Goal: Information Seeking & Learning: Learn about a topic

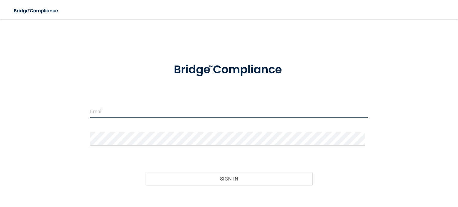
click at [156, 109] on input "email" at bounding box center [229, 111] width 278 height 13
click at [91, 112] on input "email" at bounding box center [229, 111] width 278 height 13
type input "[EMAIL_ADDRESS][DOMAIN_NAME]"
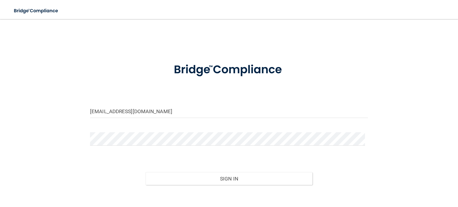
click at [87, 141] on div at bounding box center [228, 141] width 287 height 18
click at [145, 172] on button "Sign In" at bounding box center [228, 178] width 167 height 13
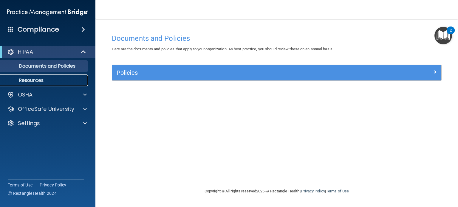
click at [50, 83] on p "Resources" at bounding box center [44, 80] width 81 height 6
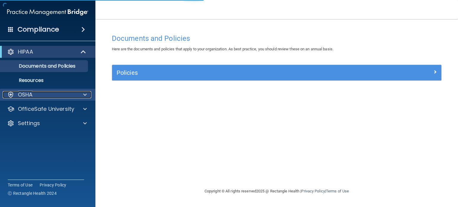
click at [35, 94] on div "OSHA" at bounding box center [40, 94] width 74 height 7
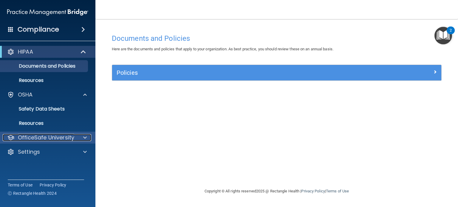
click at [45, 136] on p "OfficeSafe University" at bounding box center [46, 137] width 56 height 7
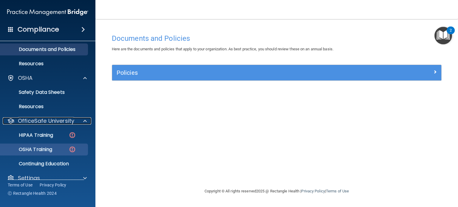
scroll to position [26, 0]
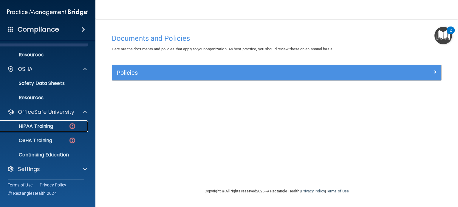
click at [62, 127] on div "HIPAA Training" at bounding box center [44, 126] width 81 height 6
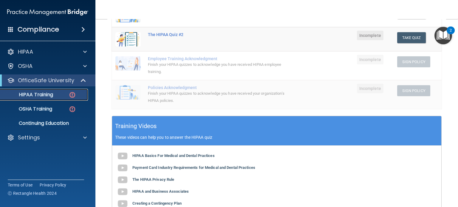
scroll to position [130, 0]
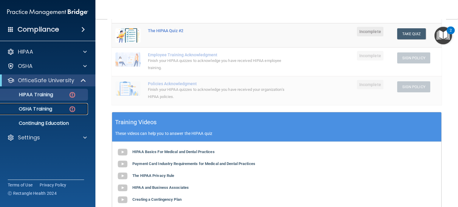
click at [69, 108] on img at bounding box center [72, 108] width 7 height 7
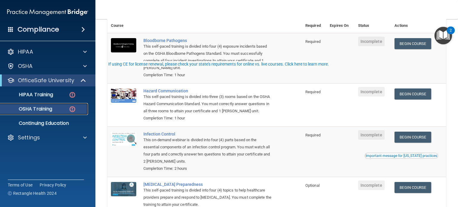
scroll to position [95, 0]
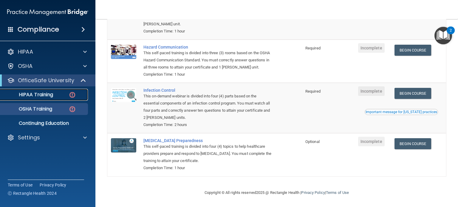
click at [49, 95] on p "HIPAA Training" at bounding box center [28, 95] width 49 height 6
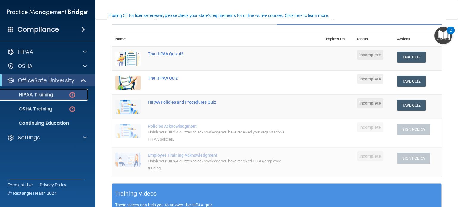
scroll to position [60, 0]
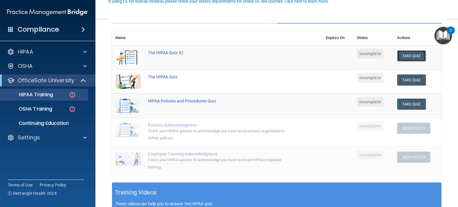
click at [410, 57] on button "Take Quiz" at bounding box center [411, 55] width 29 height 11
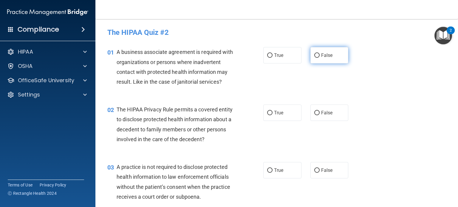
click at [316, 54] on input "False" at bounding box center [316, 55] width 5 height 4
radio input "true"
click at [267, 113] on input "True" at bounding box center [269, 113] width 5 height 4
radio input "true"
click at [314, 169] on input "False" at bounding box center [316, 170] width 5 height 4
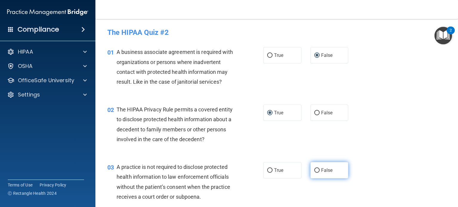
radio input "true"
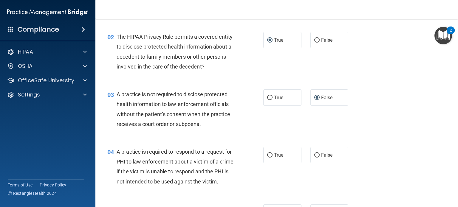
scroll to position [89, 0]
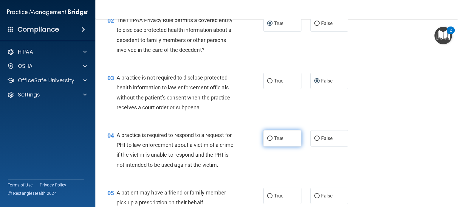
click at [267, 138] on input "True" at bounding box center [269, 138] width 5 height 4
radio input "true"
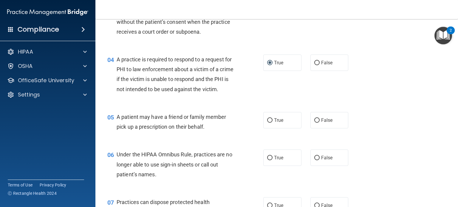
scroll to position [179, 0]
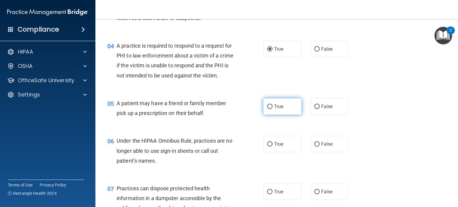
click at [267, 109] on input "True" at bounding box center [269, 107] width 5 height 4
radio input "true"
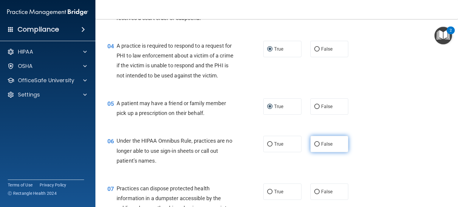
click at [315, 147] on input "False" at bounding box center [316, 144] width 5 height 4
radio input "true"
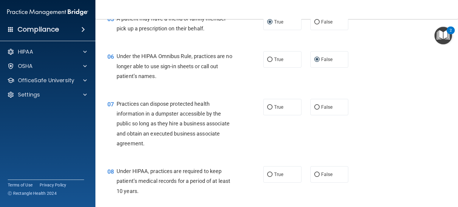
scroll to position [268, 0]
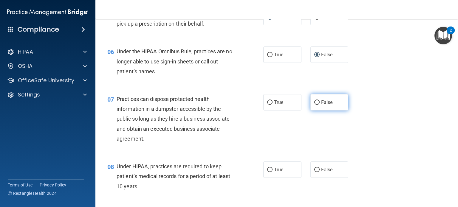
drag, startPoint x: 312, startPoint y: 112, endPoint x: 309, endPoint y: 113, distance: 3.7
click at [314, 105] on input "False" at bounding box center [316, 102] width 5 height 4
radio input "true"
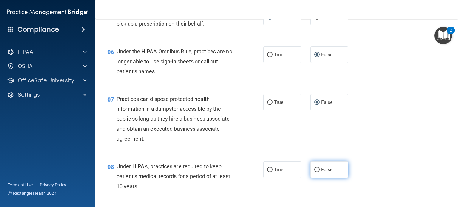
click at [314, 172] on input "False" at bounding box center [316, 170] width 5 height 4
radio input "true"
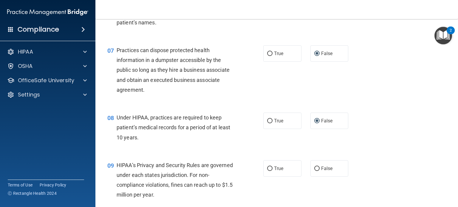
scroll to position [357, 0]
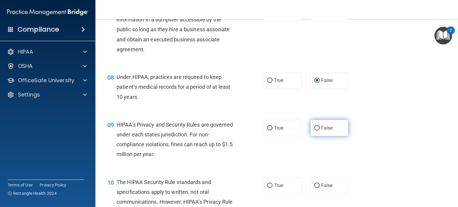
click at [314, 130] on input "False" at bounding box center [316, 128] width 5 height 4
radio input "true"
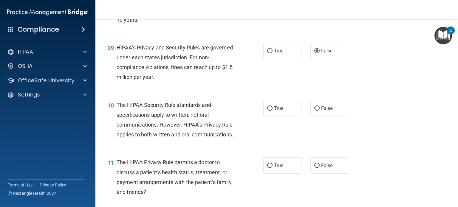
scroll to position [447, 0]
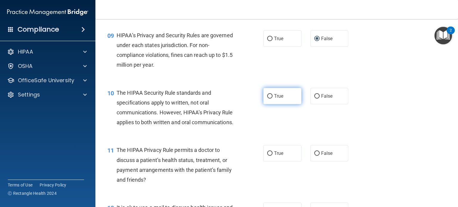
click at [269, 99] on input "True" at bounding box center [269, 96] width 5 height 4
radio input "true"
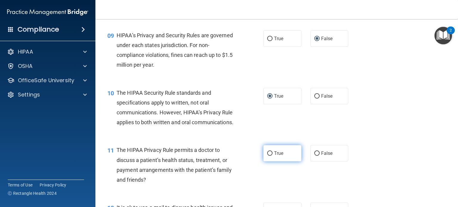
click at [267, 156] on input "True" at bounding box center [269, 153] width 5 height 4
radio input "true"
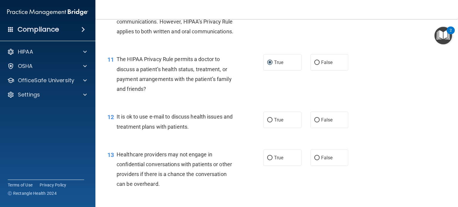
scroll to position [566, 0]
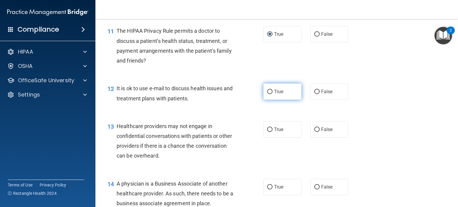
click at [268, 100] on label "True" at bounding box center [282, 91] width 38 height 16
click at [268, 94] on input "True" at bounding box center [269, 92] width 5 height 4
radio input "true"
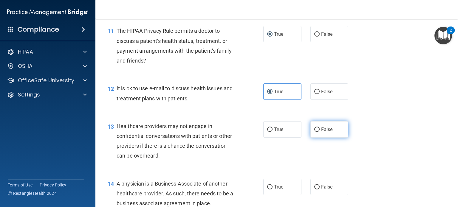
click at [315, 132] on input "False" at bounding box center [316, 129] width 5 height 4
radio input "true"
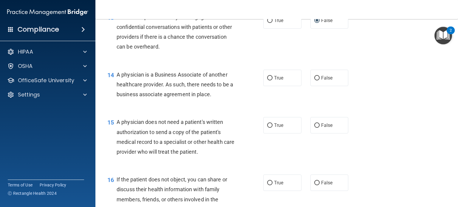
scroll to position [685, 0]
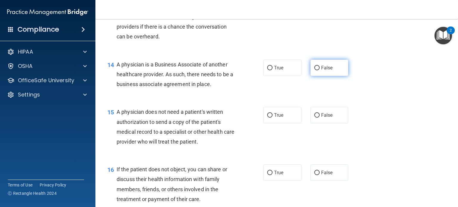
click at [314, 70] on input "False" at bounding box center [316, 68] width 5 height 4
radio input "true"
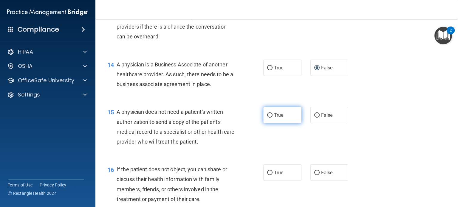
click at [267, 118] on input "True" at bounding box center [269, 115] width 5 height 4
radio input "true"
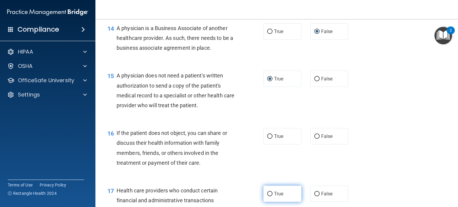
scroll to position [774, 0]
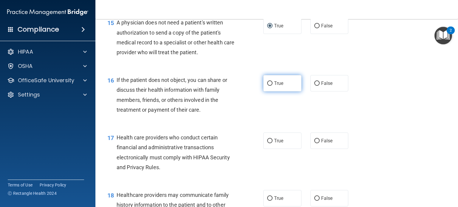
click at [268, 86] on input "True" at bounding box center [269, 83] width 5 height 4
radio input "true"
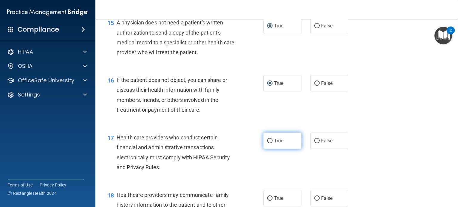
click at [268, 143] on input "True" at bounding box center [269, 141] width 5 height 4
radio input "true"
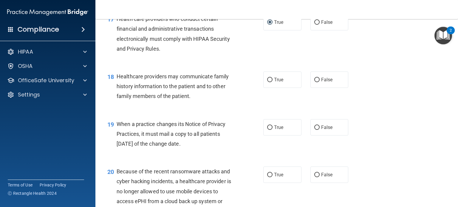
scroll to position [894, 0]
click at [267, 82] on input "True" at bounding box center [269, 79] width 5 height 4
radio input "true"
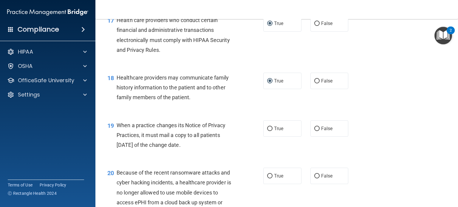
scroll to position [923, 0]
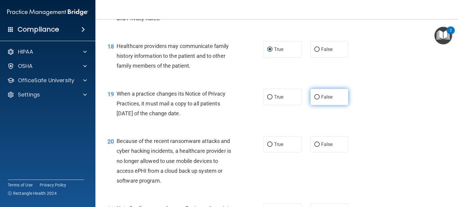
click at [315, 99] on input "False" at bounding box center [316, 97] width 5 height 4
radio input "true"
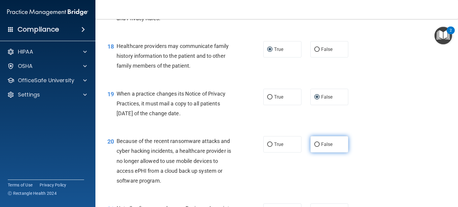
click at [317, 153] on label "False" at bounding box center [329, 144] width 38 height 16
click at [317, 147] on input "False" at bounding box center [316, 144] width 5 height 4
radio input "true"
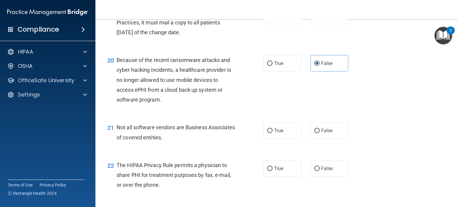
scroll to position [1013, 0]
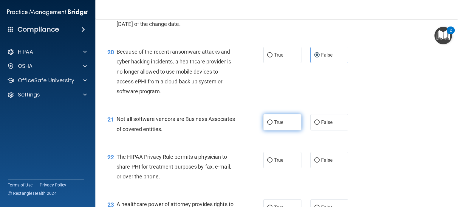
click at [267, 125] on input "True" at bounding box center [269, 122] width 5 height 4
radio input "true"
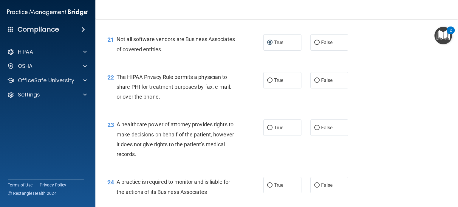
scroll to position [1102, 0]
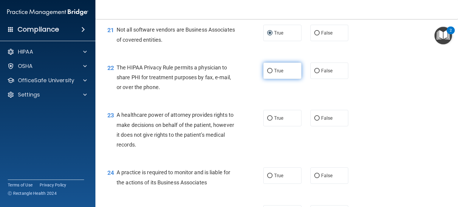
click at [267, 73] on input "True" at bounding box center [269, 71] width 5 height 4
radio input "true"
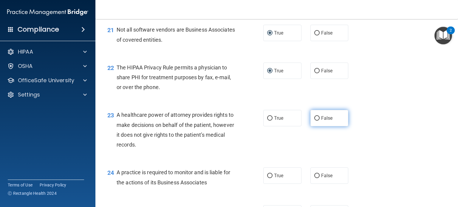
click at [314, 121] on input "False" at bounding box center [316, 118] width 5 height 4
radio input "true"
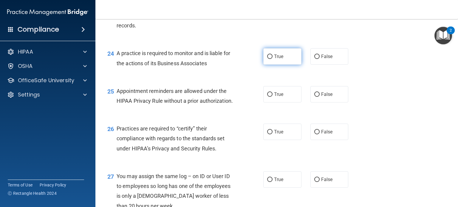
click at [267, 59] on input "True" at bounding box center [269, 57] width 5 height 4
radio input "true"
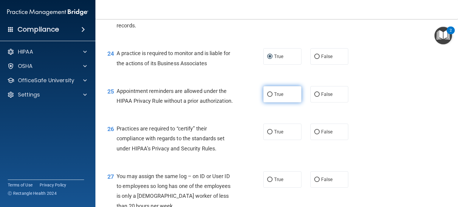
click at [267, 97] on input "True" at bounding box center [269, 94] width 5 height 4
radio input "true"
drag, startPoint x: 315, startPoint y: 152, endPoint x: 287, endPoint y: 157, distance: 28.5
click at [314, 134] on input "False" at bounding box center [316, 132] width 5 height 4
radio input "true"
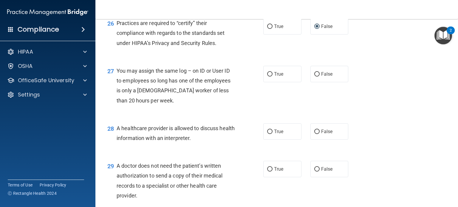
scroll to position [1340, 0]
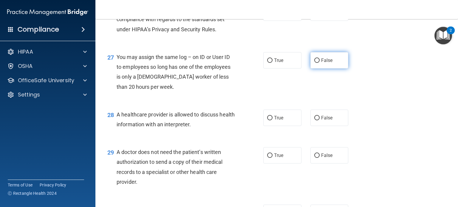
click at [314, 63] on input "False" at bounding box center [316, 60] width 5 height 4
radio input "true"
click at [268, 120] on input "True" at bounding box center [269, 118] width 5 height 4
radio input "true"
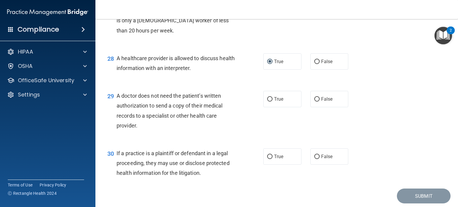
scroll to position [1400, 0]
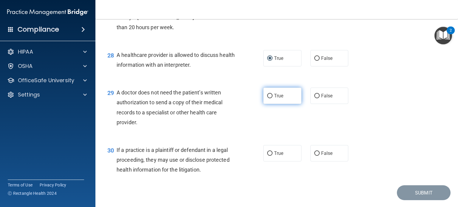
click at [267, 98] on input "True" at bounding box center [269, 96] width 5 height 4
radio input "true"
drag, startPoint x: 268, startPoint y: 172, endPoint x: 288, endPoint y: 159, distance: 24.3
click at [268, 156] on input "True" at bounding box center [269, 153] width 5 height 4
radio input "true"
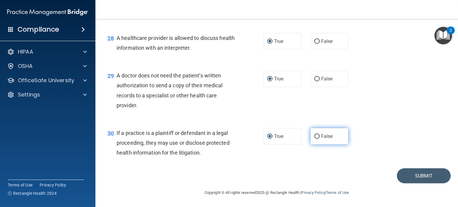
scroll to position [1437, 0]
click at [420, 175] on button "Submit" at bounding box center [423, 175] width 54 height 15
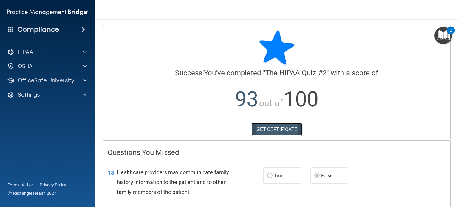
click at [272, 130] on link "GET CERTIFICATE" at bounding box center [276, 129] width 51 height 13
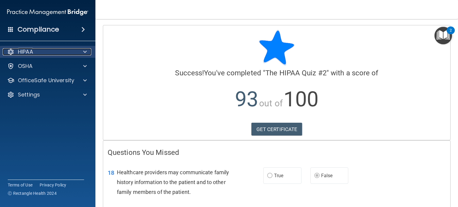
click at [77, 52] on div at bounding box center [84, 51] width 15 height 7
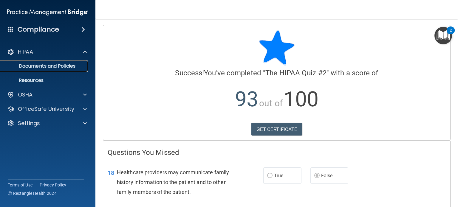
click at [63, 66] on p "Documents and Policies" at bounding box center [44, 66] width 81 height 6
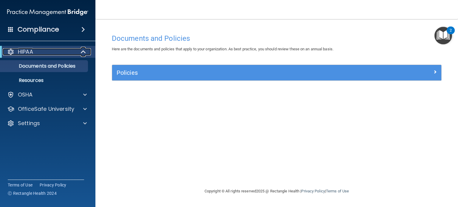
click at [77, 53] on div at bounding box center [83, 51] width 15 height 7
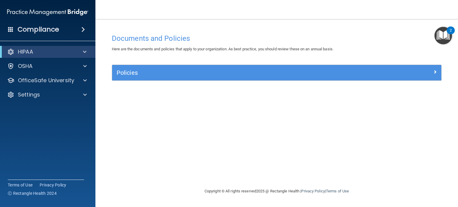
click at [77, 30] on div "Compliance" at bounding box center [47, 29] width 95 height 13
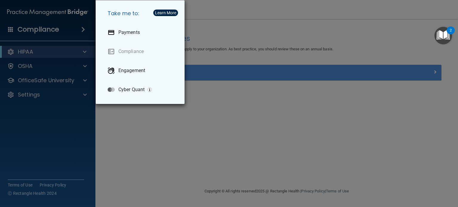
click at [77, 30] on div "Take me to: Payments Compliance Engagement Cyber Quant" at bounding box center [229, 103] width 458 height 207
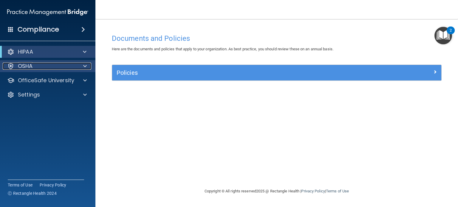
click at [71, 67] on div "OSHA" at bounding box center [40, 66] width 74 height 7
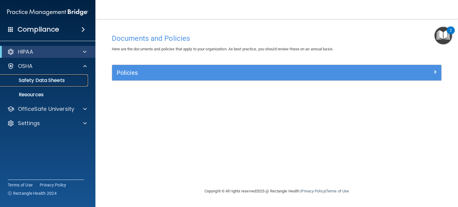
click at [47, 81] on p "Safety Data Sheets" at bounding box center [44, 80] width 81 height 6
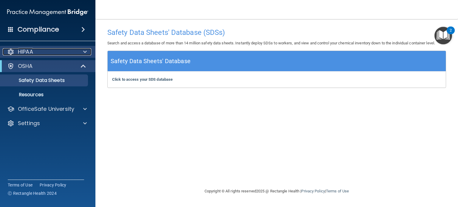
click at [50, 55] on div "HIPAA" at bounding box center [40, 51] width 74 height 7
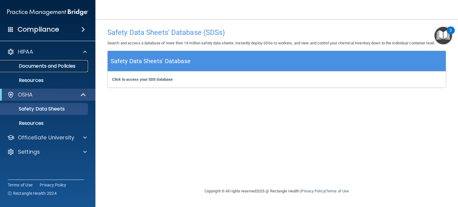
click at [46, 65] on p "Documents and Policies" at bounding box center [44, 66] width 81 height 6
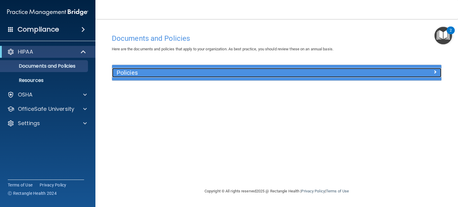
click at [427, 77] on div "Policies" at bounding box center [276, 73] width 329 height 10
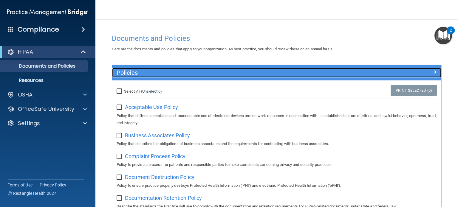
scroll to position [30, 0]
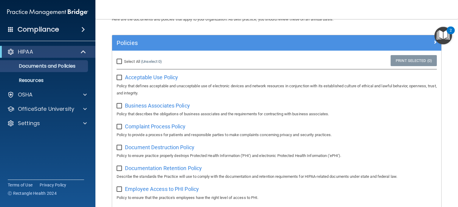
click at [117, 61] on input "Select All (Unselect 0) Unselect All" at bounding box center [119, 61] width 7 height 5
checkbox input "true"
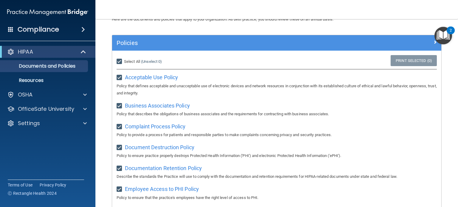
checkbox input "true"
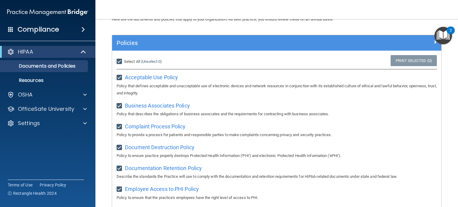
checkbox input "true"
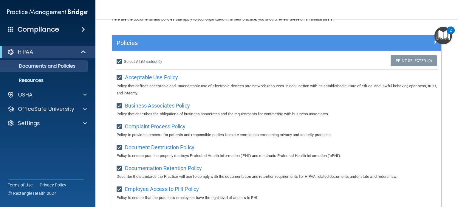
checkbox input "true"
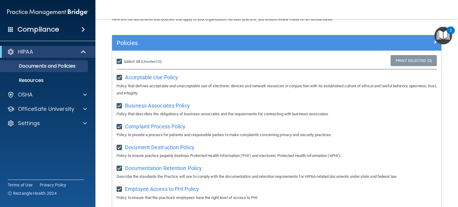
checkbox input "true"
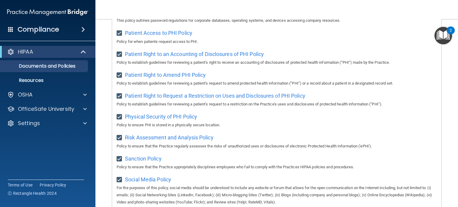
scroll to position [402, 0]
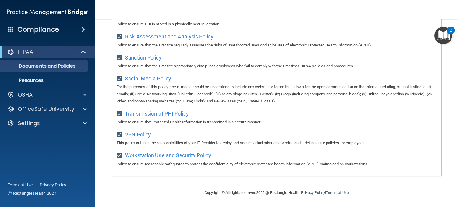
click at [68, 31] on div "Compliance" at bounding box center [47, 29] width 95 height 13
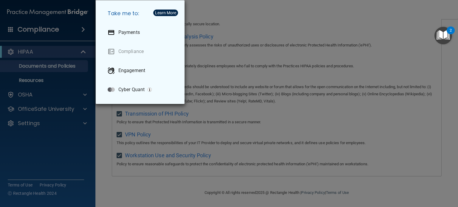
click at [64, 32] on div "Take me to: Payments Compliance Engagement Cyber Quant" at bounding box center [229, 103] width 458 height 207
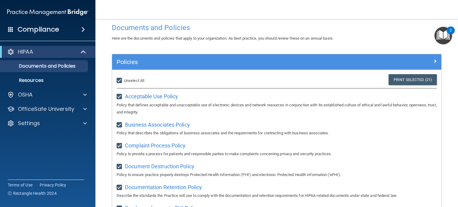
scroll to position [0, 0]
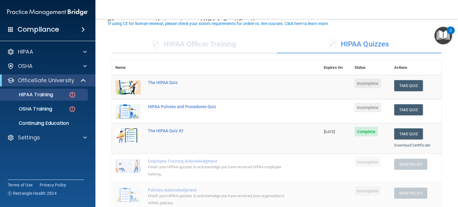
scroll to position [60, 0]
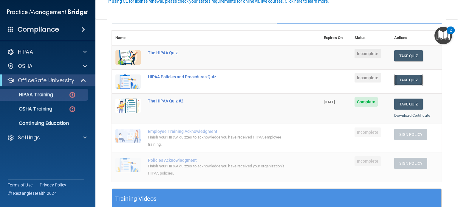
click at [407, 80] on button "Take Quiz" at bounding box center [408, 79] width 29 height 11
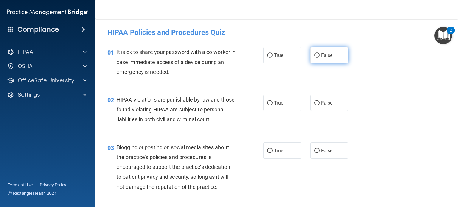
click at [314, 53] on input "False" at bounding box center [316, 55] width 5 height 4
radio input "true"
click at [268, 102] on input "True" at bounding box center [269, 103] width 5 height 4
radio input "true"
drag, startPoint x: 314, startPoint y: 160, endPoint x: 290, endPoint y: 145, distance: 28.2
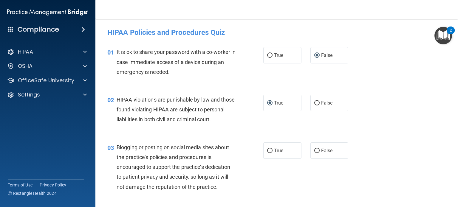
click at [315, 153] on input "False" at bounding box center [316, 151] width 5 height 4
radio input "true"
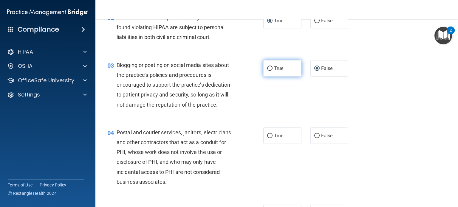
scroll to position [89, 0]
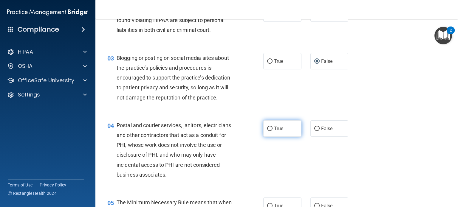
click at [268, 131] on input "True" at bounding box center [269, 129] width 5 height 4
radio input "true"
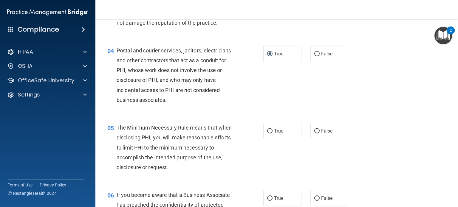
scroll to position [179, 0]
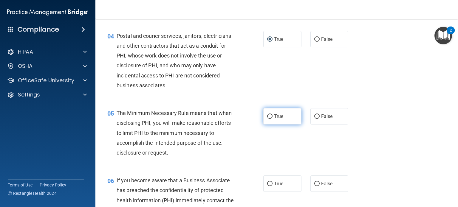
click at [269, 119] on input "True" at bounding box center [269, 116] width 5 height 4
radio input "true"
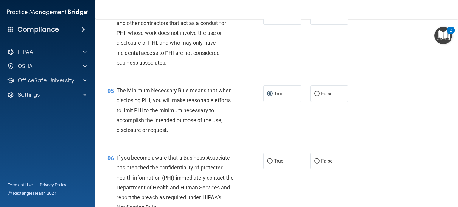
scroll to position [238, 0]
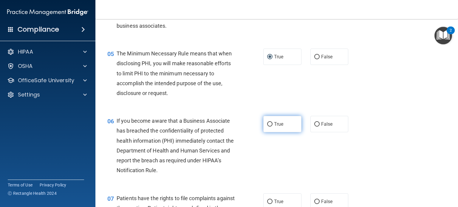
click at [267, 127] on input "True" at bounding box center [269, 124] width 5 height 4
radio input "true"
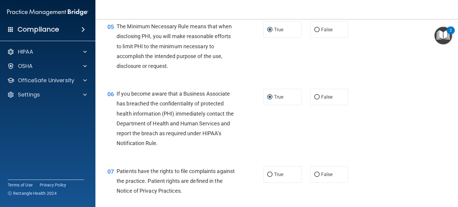
scroll to position [328, 0]
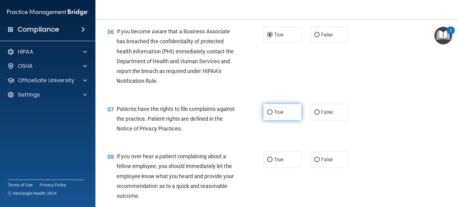
click at [270, 120] on label "True" at bounding box center [282, 112] width 38 height 16
click at [270, 115] on input "True" at bounding box center [269, 112] width 5 height 4
radio input "true"
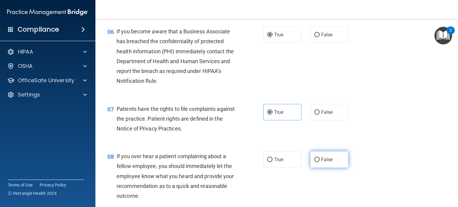
click at [317, 168] on label "False" at bounding box center [329, 159] width 38 height 16
click at [317, 162] on input "False" at bounding box center [316, 160] width 5 height 4
radio input "true"
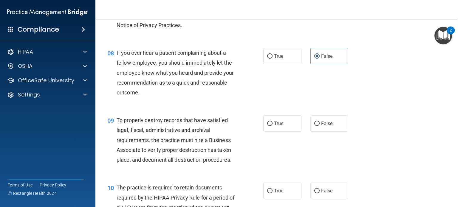
scroll to position [447, 0]
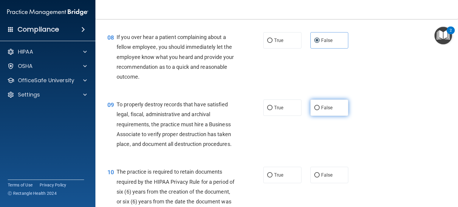
drag, startPoint x: 313, startPoint y: 119, endPoint x: 310, endPoint y: 120, distance: 3.7
click at [314, 110] on input "False" at bounding box center [316, 108] width 5 height 4
radio input "true"
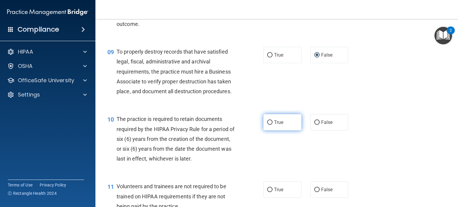
scroll to position [506, 0]
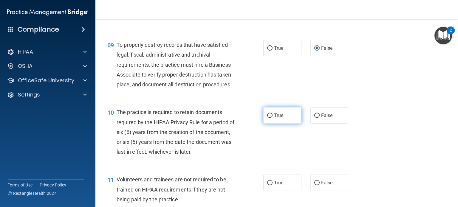
click at [267, 118] on input "True" at bounding box center [269, 115] width 5 height 4
radio input "true"
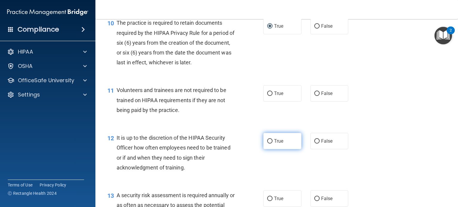
scroll to position [626, 0]
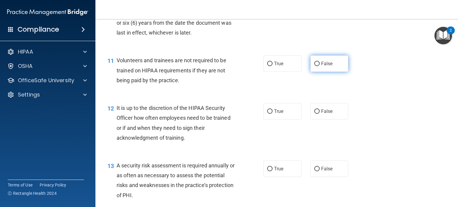
click at [314, 66] on input "False" at bounding box center [316, 64] width 5 height 4
radio input "true"
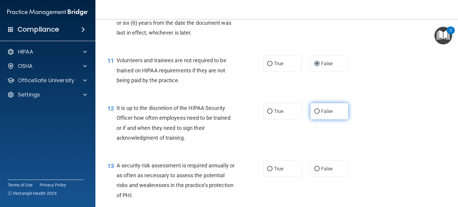
click at [315, 114] on input "False" at bounding box center [316, 111] width 5 height 4
radio input "true"
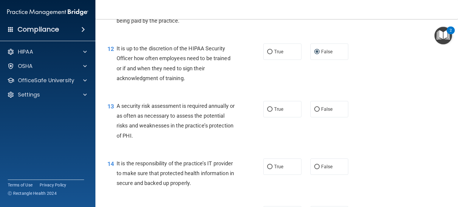
scroll to position [715, 0]
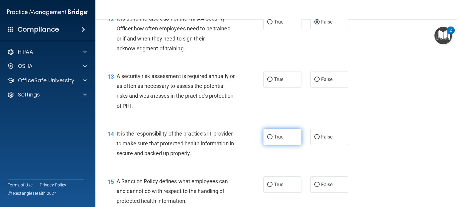
drag, startPoint x: 268, startPoint y: 88, endPoint x: 276, endPoint y: 146, distance: 58.3
click at [268, 82] on input "True" at bounding box center [269, 79] width 5 height 4
radio input "true"
click at [267, 139] on input "True" at bounding box center [269, 137] width 5 height 4
radio input "true"
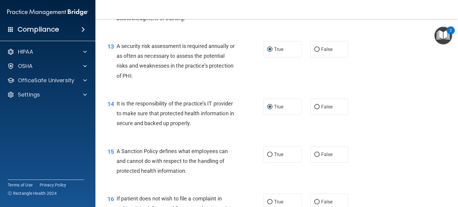
scroll to position [804, 0]
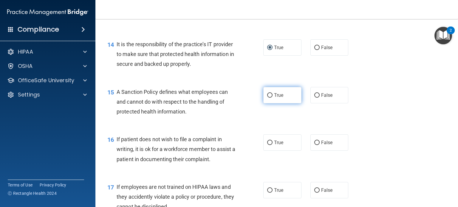
drag, startPoint x: 267, startPoint y: 104, endPoint x: 267, endPoint y: 112, distance: 7.5
click at [267, 98] on input "True" at bounding box center [269, 95] width 5 height 4
radio input "true"
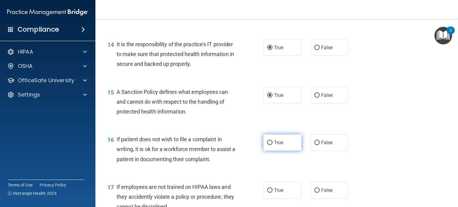
click at [267, 145] on input "True" at bounding box center [269, 143] width 5 height 4
radio input "true"
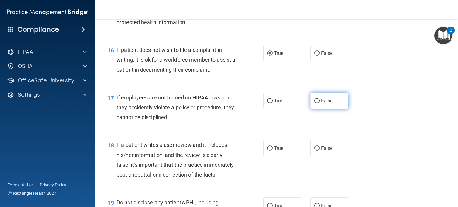
click at [316, 103] on input "False" at bounding box center [316, 101] width 5 height 4
radio input "true"
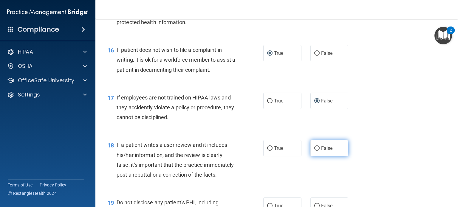
drag, startPoint x: 316, startPoint y: 159, endPoint x: 313, endPoint y: 157, distance: 3.4
click at [314, 151] on input "False" at bounding box center [316, 148] width 5 height 4
radio input "true"
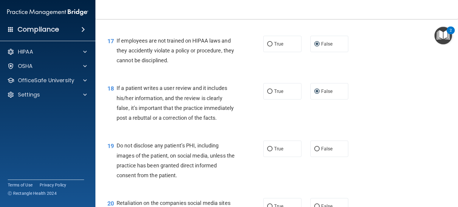
scroll to position [953, 0]
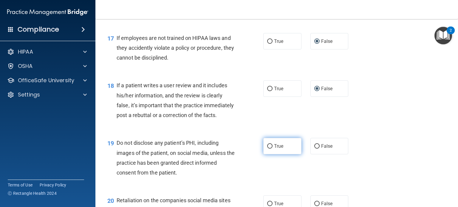
click at [270, 154] on label "True" at bounding box center [282, 146] width 38 height 16
click at [270, 149] on input "True" at bounding box center [269, 146] width 5 height 4
radio input "true"
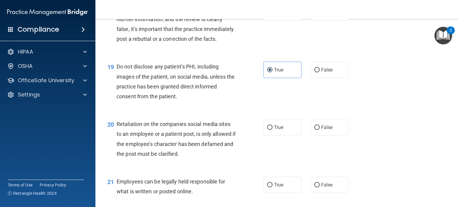
scroll to position [1043, 0]
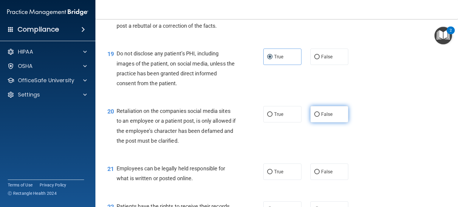
click at [315, 117] on input "False" at bounding box center [316, 114] width 5 height 4
radio input "true"
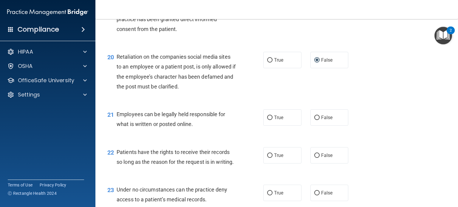
scroll to position [1102, 0]
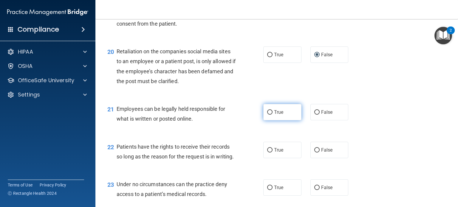
click at [267, 115] on input "True" at bounding box center [269, 112] width 5 height 4
radio input "true"
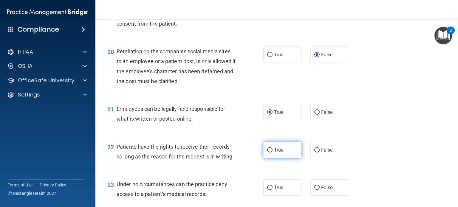
click at [271, 158] on label "True" at bounding box center [282, 150] width 38 height 16
click at [271, 153] on input "True" at bounding box center [269, 150] width 5 height 4
radio input "true"
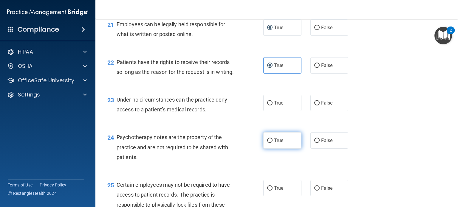
scroll to position [1191, 0]
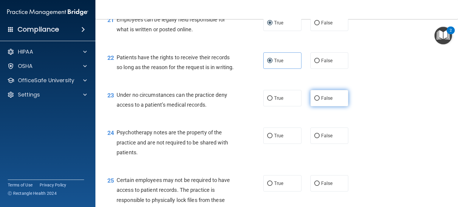
click at [314, 101] on input "False" at bounding box center [316, 98] width 5 height 4
radio input "true"
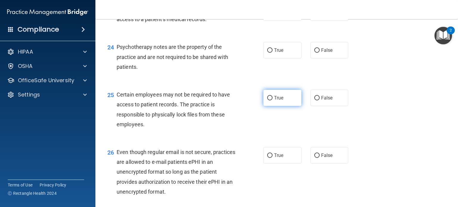
scroll to position [1281, 0]
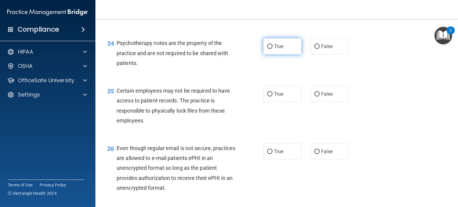
click at [267, 49] on input "True" at bounding box center [269, 46] width 5 height 4
radio input "true"
drag, startPoint x: 269, startPoint y: 123, endPoint x: 279, endPoint y: 141, distance: 21.6
click at [269, 97] on input "True" at bounding box center [269, 94] width 5 height 4
radio input "true"
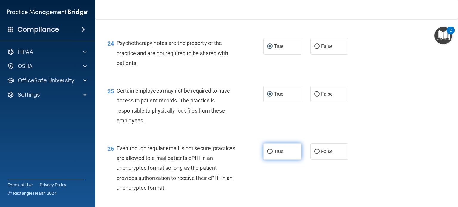
click at [267, 154] on input "True" at bounding box center [269, 152] width 5 height 4
radio input "true"
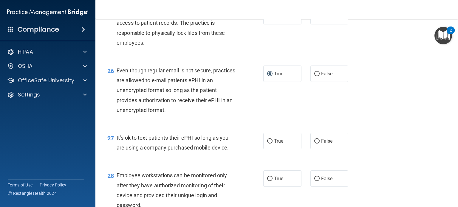
scroll to position [1370, 0]
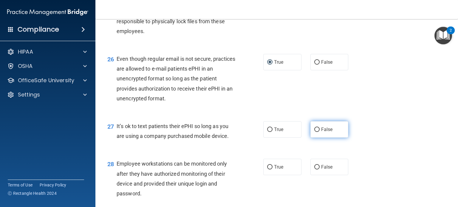
click at [314, 132] on input "False" at bounding box center [316, 129] width 5 height 4
radio input "true"
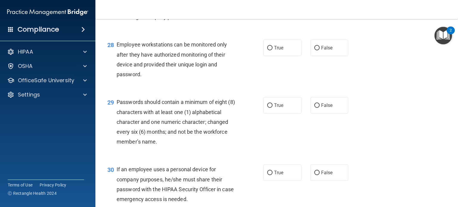
scroll to position [1519, 0]
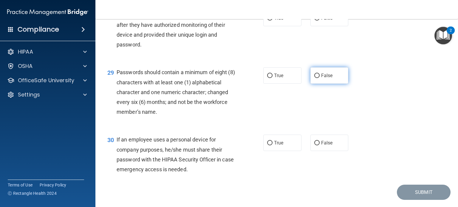
click at [314, 78] on input "False" at bounding box center [316, 76] width 5 height 4
radio input "true"
drag, startPoint x: 315, startPoint y: 46, endPoint x: 290, endPoint y: 82, distance: 43.9
click at [315, 21] on input "False" at bounding box center [316, 18] width 5 height 4
radio input "true"
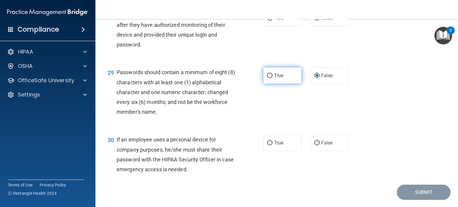
click at [268, 78] on input "True" at bounding box center [269, 76] width 5 height 4
radio input "true"
radio input "false"
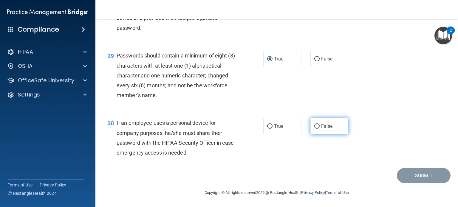
click at [314, 125] on input "False" at bounding box center [316, 126] width 5 height 4
radio input "true"
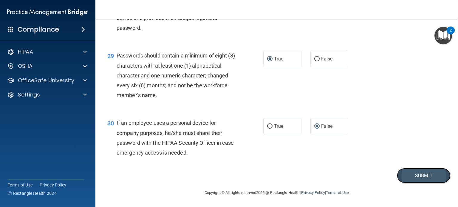
click at [424, 176] on button "Submit" at bounding box center [423, 175] width 54 height 15
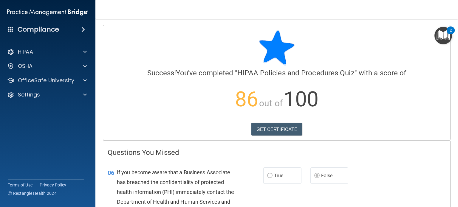
scroll to position [89, 0]
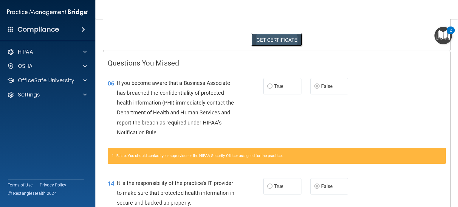
click at [276, 41] on link "GET CERTIFICATE" at bounding box center [276, 39] width 51 height 13
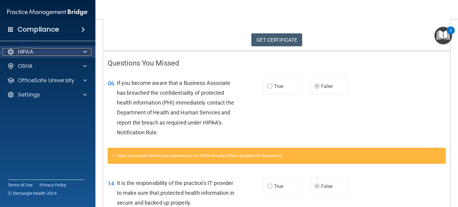
click at [46, 52] on div "HIPAA" at bounding box center [40, 51] width 74 height 7
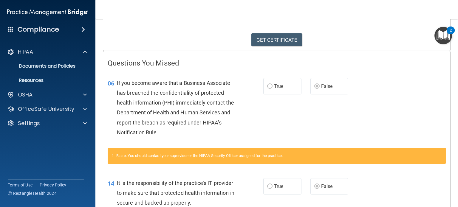
click at [48, 28] on h4 "Compliance" at bounding box center [38, 29] width 41 height 8
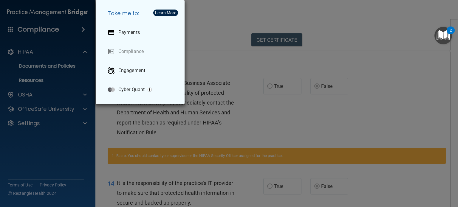
click at [48, 28] on div "Take me to: Payments Compliance Engagement Cyber Quant" at bounding box center [229, 103] width 458 height 207
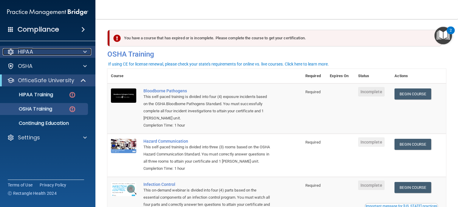
click at [38, 51] on div "HIPAA" at bounding box center [40, 51] width 74 height 7
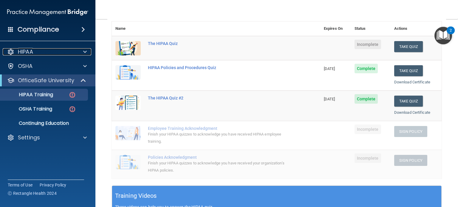
scroll to position [60, 0]
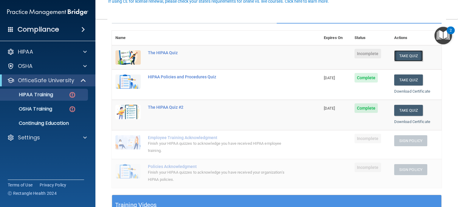
click at [403, 55] on button "Take Quiz" at bounding box center [408, 55] width 29 height 11
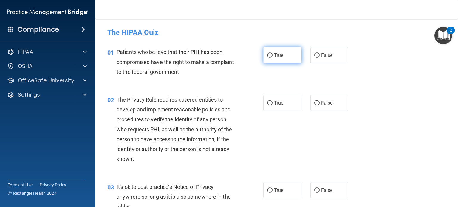
click at [267, 56] on input "True" at bounding box center [269, 55] width 5 height 4
radio input "true"
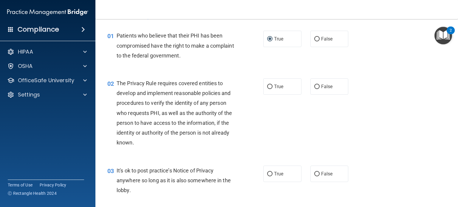
scroll to position [30, 0]
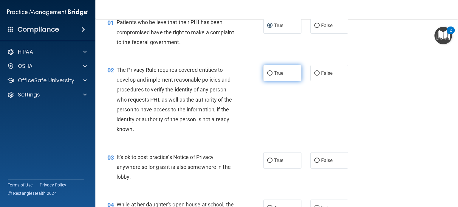
click at [267, 74] on input "True" at bounding box center [269, 73] width 5 height 4
radio input "true"
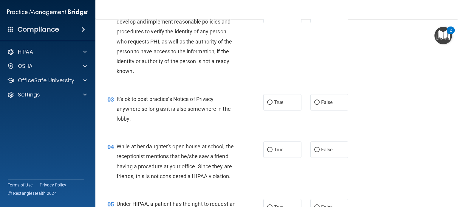
scroll to position [89, 0]
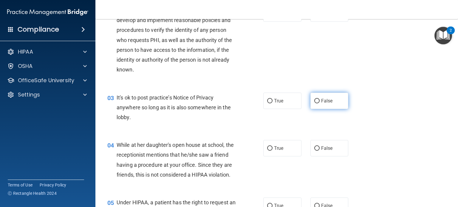
click at [314, 101] on input "False" at bounding box center [316, 101] width 5 height 4
radio input "true"
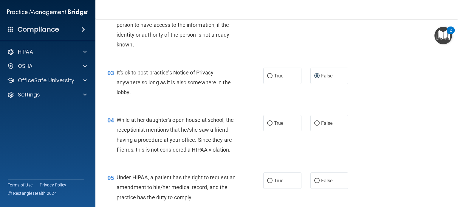
scroll to position [149, 0]
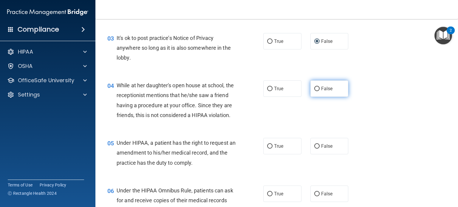
click at [314, 89] on input "False" at bounding box center [316, 89] width 5 height 4
radio input "true"
drag, startPoint x: 273, startPoint y: 158, endPoint x: 269, endPoint y: 158, distance: 3.6
click at [274, 149] on span "True" at bounding box center [278, 146] width 9 height 6
click at [272, 149] on input "True" at bounding box center [269, 146] width 5 height 4
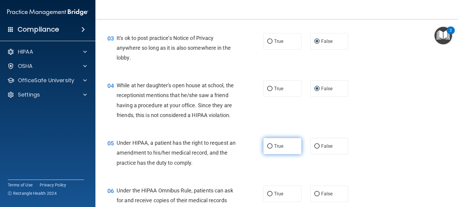
radio input "true"
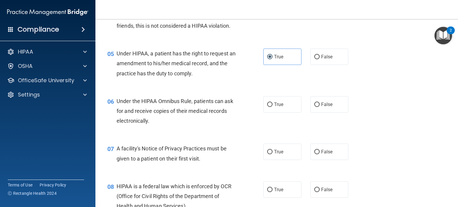
scroll to position [268, 0]
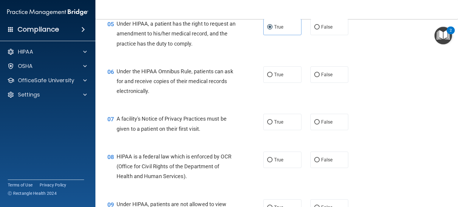
drag, startPoint x: 269, startPoint y: 83, endPoint x: 266, endPoint y: 95, distance: 12.0
click at [269, 77] on input "True" at bounding box center [269, 75] width 5 height 4
radio input "true"
drag, startPoint x: 270, startPoint y: 135, endPoint x: 257, endPoint y: 133, distance: 13.2
click at [270, 130] on label "True" at bounding box center [282, 122] width 38 height 16
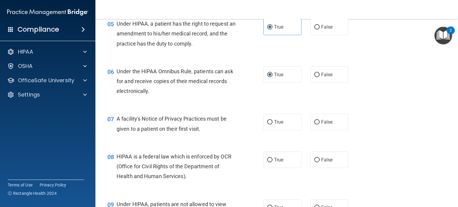
click at [270, 125] on input "True" at bounding box center [269, 122] width 5 height 4
radio input "true"
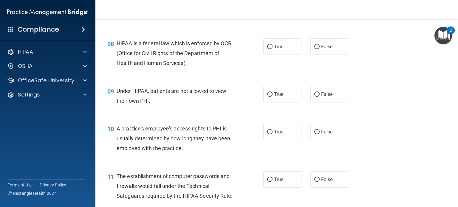
scroll to position [387, 0]
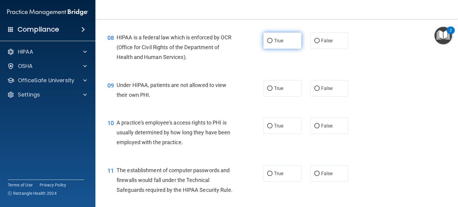
click at [268, 43] on input "True" at bounding box center [269, 41] width 5 height 4
radio input "true"
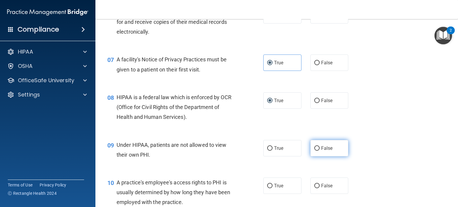
scroll to position [328, 0]
click at [314, 150] on input "False" at bounding box center [316, 148] width 5 height 4
radio input "true"
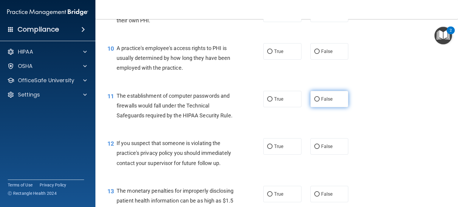
scroll to position [477, 0]
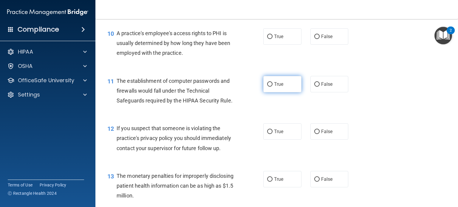
click at [267, 87] on input "True" at bounding box center [269, 84] width 5 height 4
radio input "true"
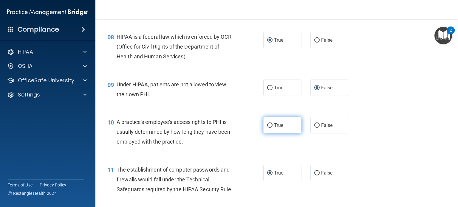
scroll to position [387, 0]
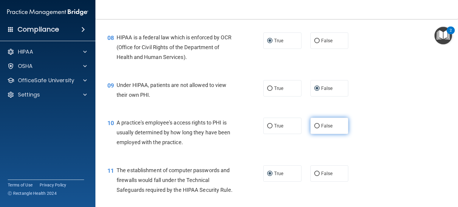
click at [316, 133] on label "False" at bounding box center [329, 126] width 38 height 16
click at [316, 128] on input "False" at bounding box center [316, 126] width 5 height 4
radio input "true"
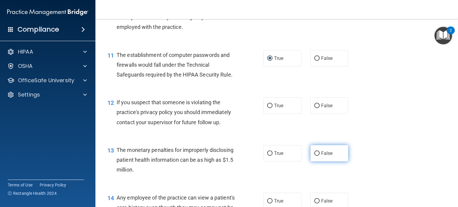
scroll to position [506, 0]
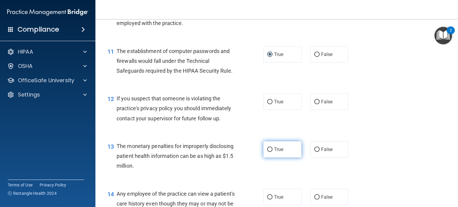
drag, startPoint x: 266, startPoint y: 111, endPoint x: 263, endPoint y: 152, distance: 41.2
click at [267, 104] on input "True" at bounding box center [269, 102] width 5 height 4
radio input "true"
click at [267, 152] on input "True" at bounding box center [269, 149] width 5 height 4
radio input "true"
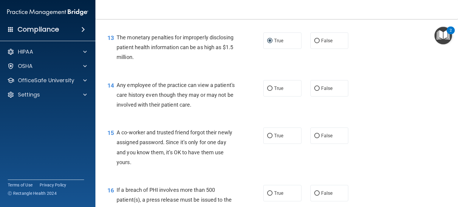
scroll to position [626, 0]
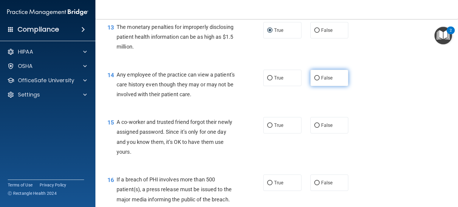
click at [314, 80] on input "False" at bounding box center [316, 78] width 5 height 4
radio input "true"
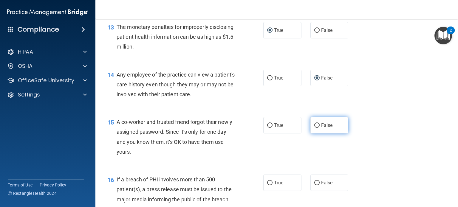
click at [315, 128] on input "False" at bounding box center [316, 125] width 5 height 4
radio input "true"
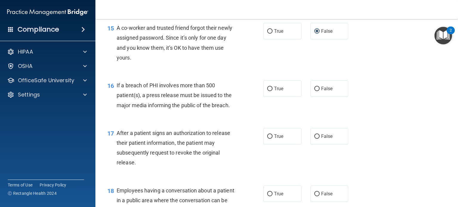
scroll to position [745, 0]
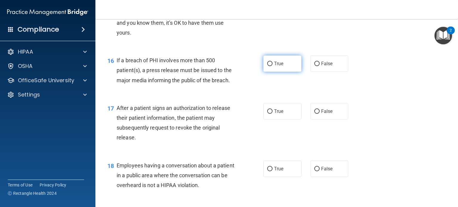
click at [264, 72] on label "True" at bounding box center [282, 63] width 38 height 16
click at [267, 66] on input "True" at bounding box center [269, 64] width 5 height 4
radio input "true"
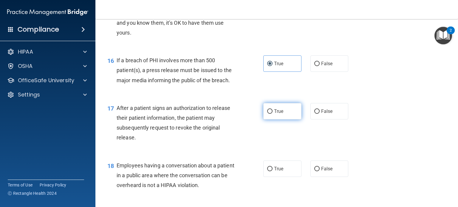
click at [268, 114] on input "True" at bounding box center [269, 111] width 5 height 4
radio input "true"
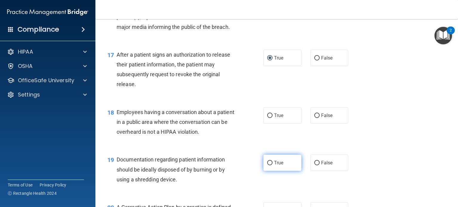
scroll to position [834, 0]
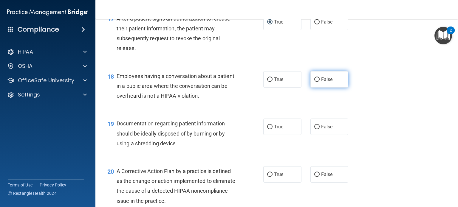
click at [314, 82] on input "False" at bounding box center [316, 79] width 5 height 4
radio input "true"
drag, startPoint x: 266, startPoint y: 136, endPoint x: 274, endPoint y: 173, distance: 37.9
click at [267, 129] on input "True" at bounding box center [269, 127] width 5 height 4
radio input "true"
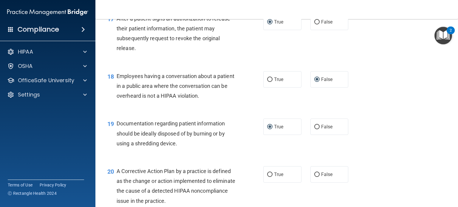
drag, startPoint x: 266, startPoint y: 186, endPoint x: 337, endPoint y: 167, distance: 73.2
click at [267, 177] on input "True" at bounding box center [269, 174] width 5 height 4
radio input "true"
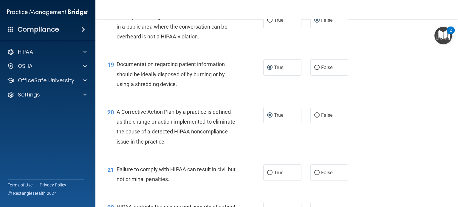
scroll to position [894, 0]
click at [314, 175] on input "False" at bounding box center [316, 172] width 5 height 4
radio input "true"
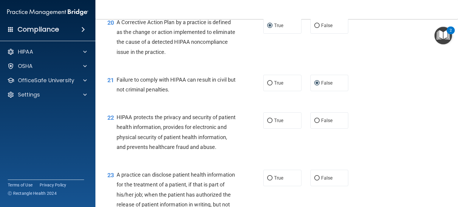
scroll to position [1013, 0]
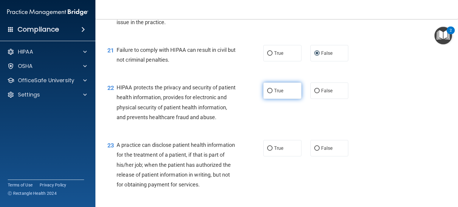
click at [269, 93] on input "True" at bounding box center [269, 91] width 5 height 4
radio input "true"
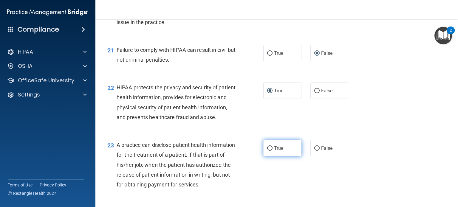
click at [267, 151] on input "True" at bounding box center [269, 148] width 5 height 4
radio input "true"
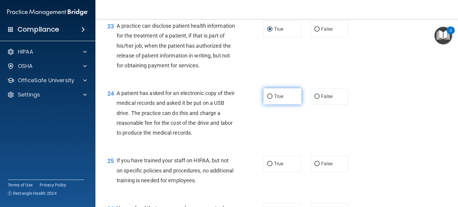
click at [267, 99] on input "True" at bounding box center [269, 96] width 5 height 4
radio input "true"
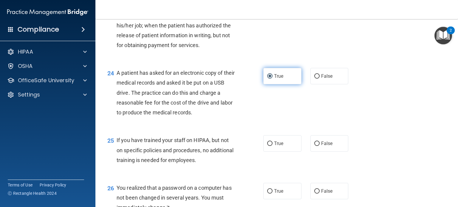
scroll to position [1221, 0]
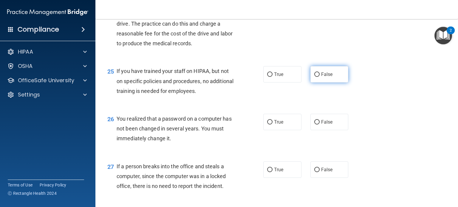
click at [314, 77] on input "False" at bounding box center [316, 74] width 5 height 4
radio input "true"
click at [267, 125] on input "True" at bounding box center [269, 122] width 5 height 4
radio input "true"
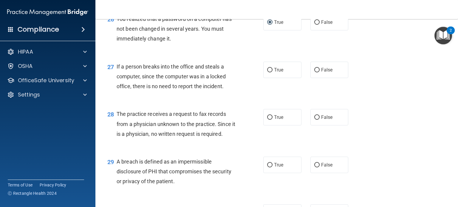
scroll to position [1340, 0]
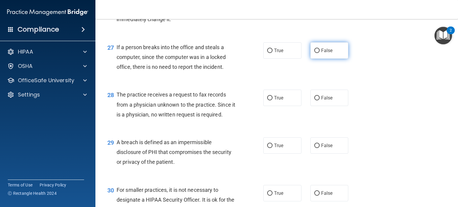
click at [314, 53] on input "False" at bounding box center [316, 51] width 5 height 4
radio input "true"
click at [314, 100] on input "False" at bounding box center [316, 98] width 5 height 4
radio input "true"
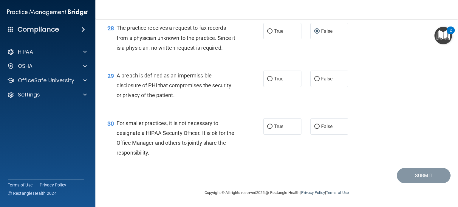
scroll to position [1437, 0]
click at [267, 77] on input "True" at bounding box center [269, 79] width 5 height 4
radio input "true"
click at [314, 125] on input "False" at bounding box center [316, 127] width 5 height 4
radio input "true"
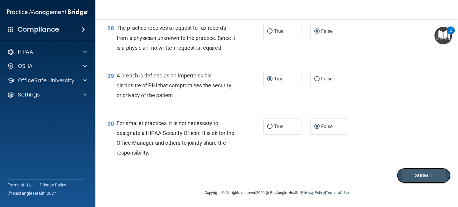
click at [421, 175] on button "Submit" at bounding box center [423, 175] width 54 height 15
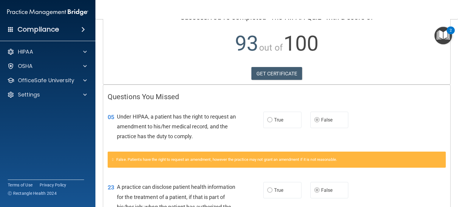
scroll to position [60, 0]
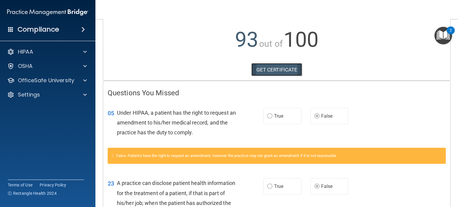
click at [273, 71] on link "GET CERTIFICATE" at bounding box center [276, 69] width 51 height 13
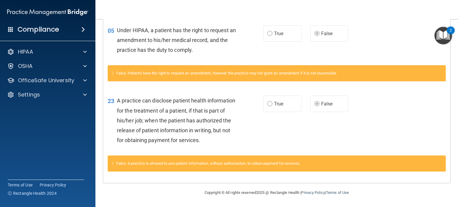
scroll to position [152, 0]
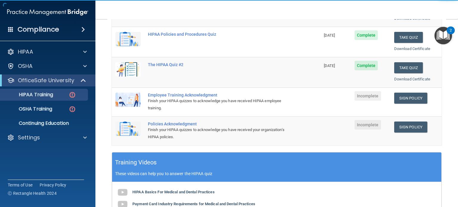
scroll to position [119, 0]
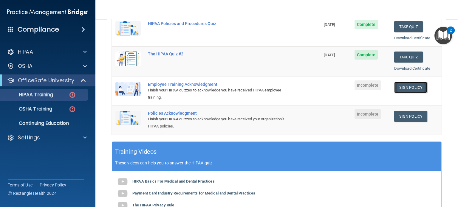
click at [410, 86] on link "Sign Policy" at bounding box center [410, 87] width 33 height 11
click at [403, 116] on link "Sign Policy" at bounding box center [410, 116] width 33 height 11
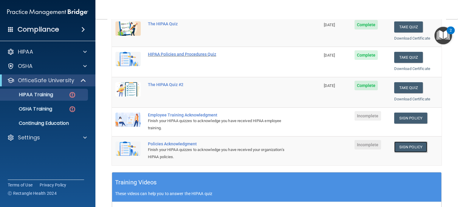
scroll to position [89, 0]
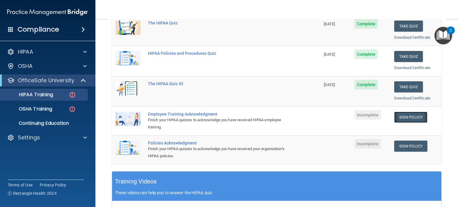
click at [399, 118] on link "Sign Policy" at bounding box center [410, 117] width 33 height 11
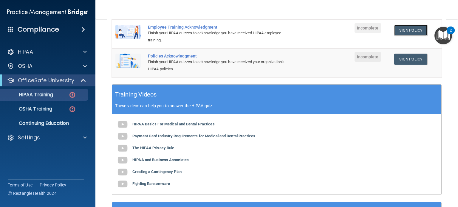
scroll to position [238, 0]
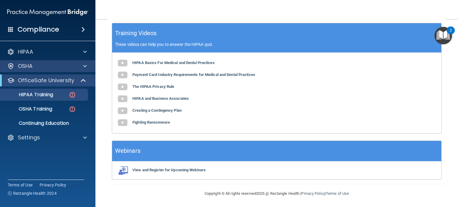
click at [73, 62] on div "OSHA" at bounding box center [48, 66] width 96 height 12
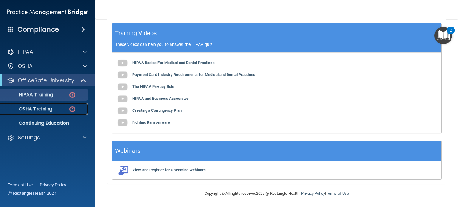
click at [43, 108] on p "OSHA Training" at bounding box center [28, 109] width 48 height 6
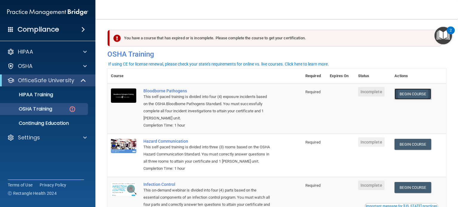
click at [410, 93] on link "Begin Course" at bounding box center [412, 93] width 36 height 11
click at [410, 92] on link "Begin Course" at bounding box center [412, 93] width 36 height 11
click at [416, 144] on link "Begin Course" at bounding box center [412, 144] width 36 height 11
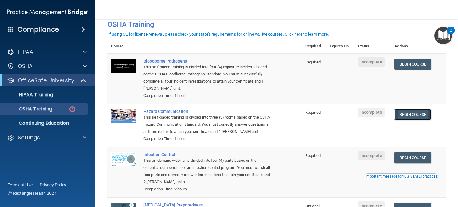
click at [409, 114] on link "Begin Course" at bounding box center [412, 114] width 36 height 11
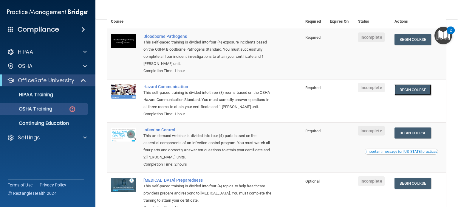
scroll to position [89, 0]
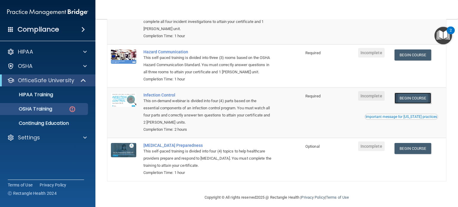
click at [409, 99] on link "Begin Course" at bounding box center [412, 98] width 36 height 11
click at [408, 151] on link "Begin Course" at bounding box center [412, 148] width 36 height 11
click at [52, 112] on p "OSHA Training" at bounding box center [28, 109] width 48 height 6
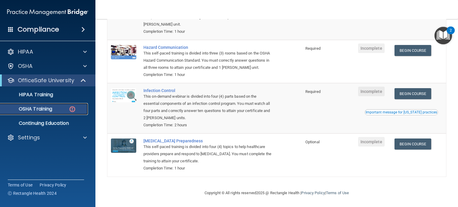
scroll to position [95, 0]
click at [54, 122] on p "Continuing Education" at bounding box center [44, 123] width 81 height 6
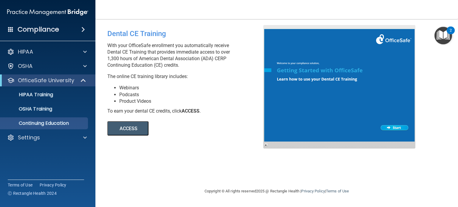
click at [65, 31] on div "Compliance" at bounding box center [47, 29] width 95 height 13
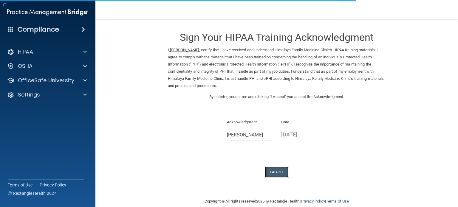
click at [275, 173] on button "I Agree" at bounding box center [277, 172] width 24 height 11
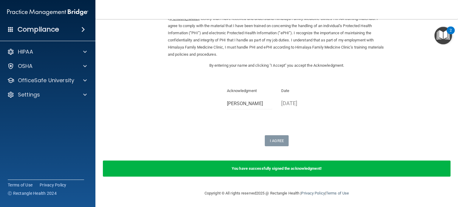
scroll to position [32, 0]
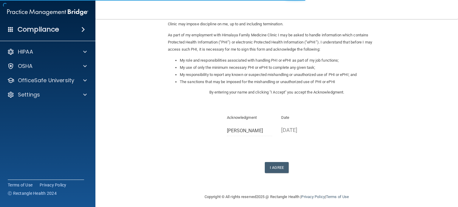
scroll to position [66, 0]
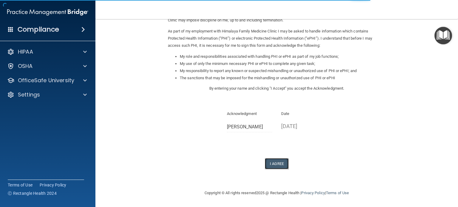
click at [276, 163] on button "I Agree" at bounding box center [277, 163] width 24 height 11
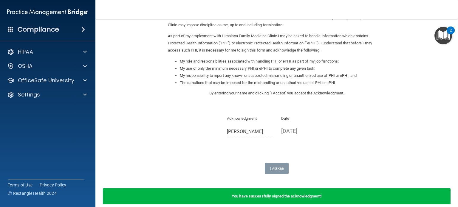
scroll to position [89, 0]
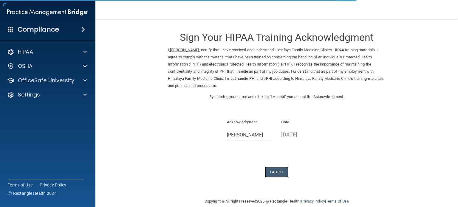
click at [275, 171] on button "I Agree" at bounding box center [277, 172] width 24 height 11
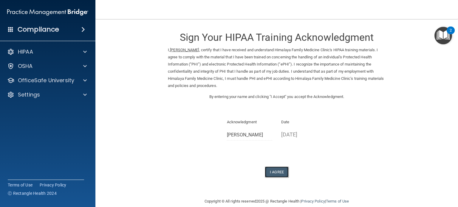
click at [274, 172] on button "I Agree" at bounding box center [277, 172] width 24 height 11
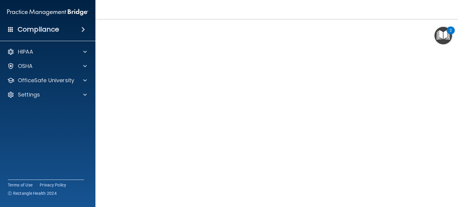
scroll to position [48, 0]
click at [444, 32] on img "Open Resource Center, 2 new notifications" at bounding box center [443, 36] width 18 height 18
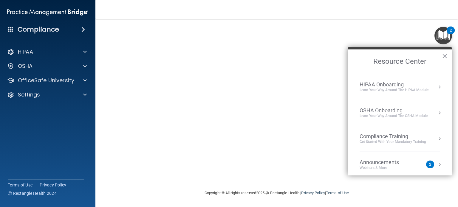
drag, startPoint x: 446, startPoint y: 55, endPoint x: 441, endPoint y: 55, distance: 5.4
click at [446, 54] on button "×" at bounding box center [444, 56] width 6 height 10
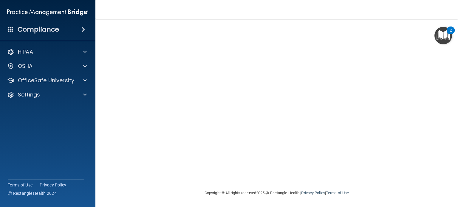
scroll to position [0, 0]
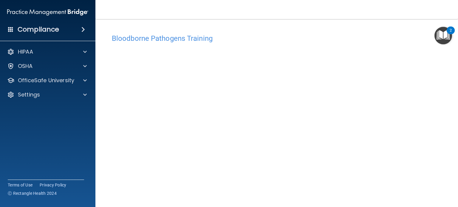
click at [291, 25] on div "Bloodborne Pathogens Training This course doesn’t expire until . Are you sure y…" at bounding box center [276, 128] width 338 height 206
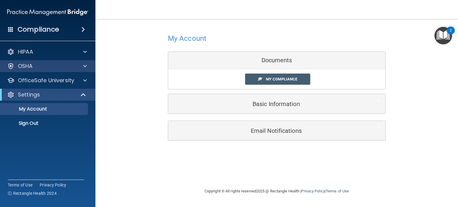
click at [46, 71] on div "OSHA" at bounding box center [48, 66] width 96 height 12
click at [48, 66] on div "OSHA" at bounding box center [40, 66] width 74 height 7
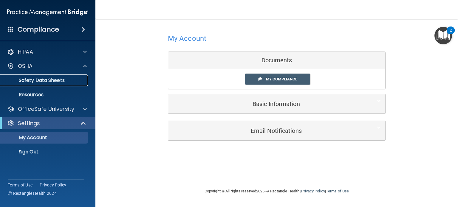
click at [57, 81] on p "Safety Data Sheets" at bounding box center [44, 80] width 81 height 6
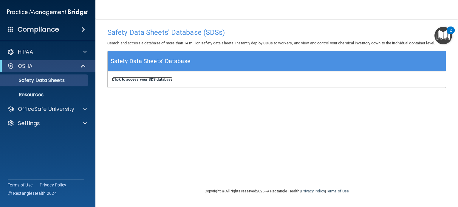
click at [150, 81] on b "Click to access your SDS database" at bounding box center [142, 79] width 60 height 4
click at [162, 78] on b "Click to access your SDS database" at bounding box center [142, 79] width 60 height 4
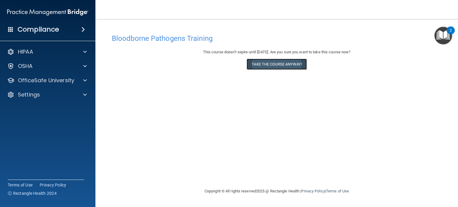
click at [279, 65] on button "Take the course anyway!" at bounding box center [276, 64] width 60 height 11
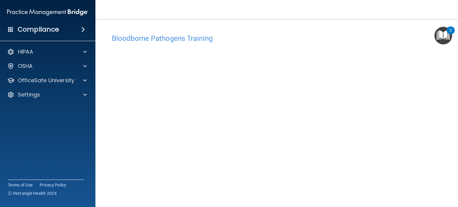
scroll to position [8, 0]
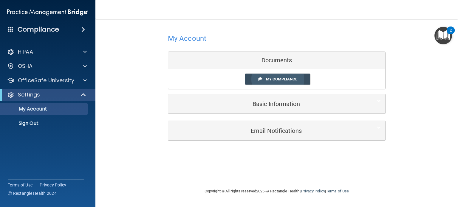
click at [270, 78] on span "My Compliance" at bounding box center [281, 79] width 31 height 4
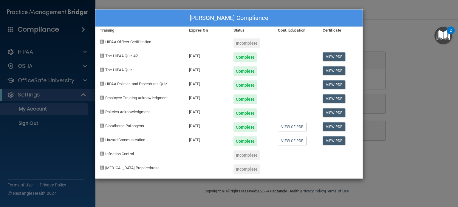
drag, startPoint x: 393, startPoint y: 18, endPoint x: 389, endPoint y: 3, distance: 15.5
click at [392, 18] on div "Christy Vo's Compliance Training Expires On Status Cont. Education Certificate …" at bounding box center [229, 103] width 458 height 207
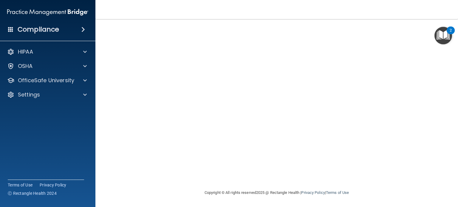
scroll to position [17, 0]
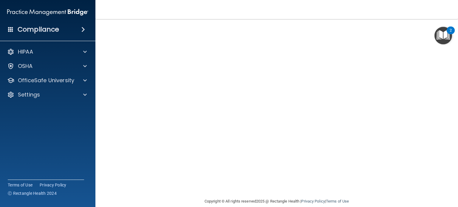
scroll to position [48, 0]
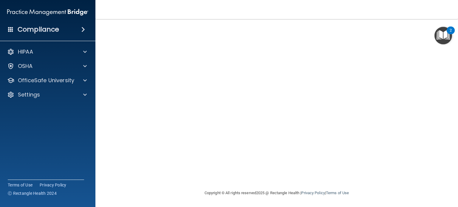
scroll to position [3, 0]
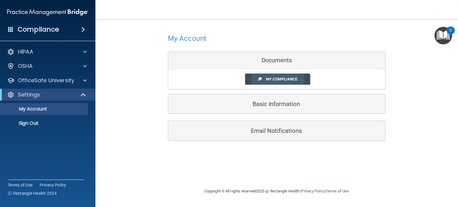
click at [299, 78] on link "My Compliance" at bounding box center [277, 79] width 65 height 11
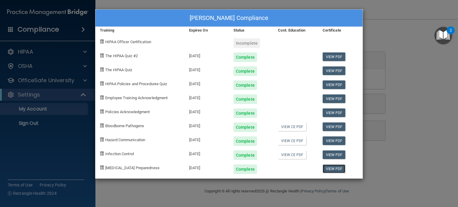
click at [332, 169] on link "View PDF" at bounding box center [333, 168] width 23 height 9
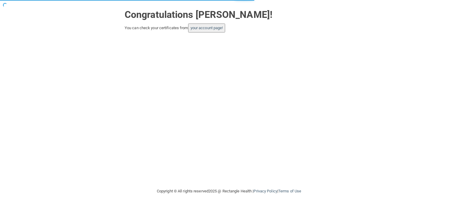
click at [214, 30] on button "your account page!" at bounding box center [206, 28] width 37 height 9
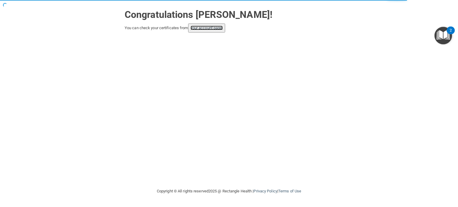
click at [209, 27] on link "your account page!" at bounding box center [206, 28] width 32 height 4
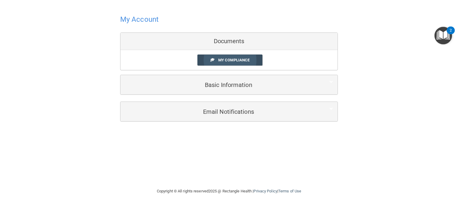
click at [233, 59] on span "My Compliance" at bounding box center [233, 60] width 31 height 4
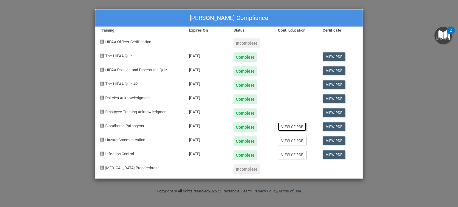
click at [293, 127] on link "View CE PDF" at bounding box center [292, 126] width 28 height 9
click at [333, 139] on link "View PDF" at bounding box center [333, 140] width 23 height 9
click at [338, 153] on link "View PDF" at bounding box center [333, 154] width 23 height 9
